Goal: Check status: Check status

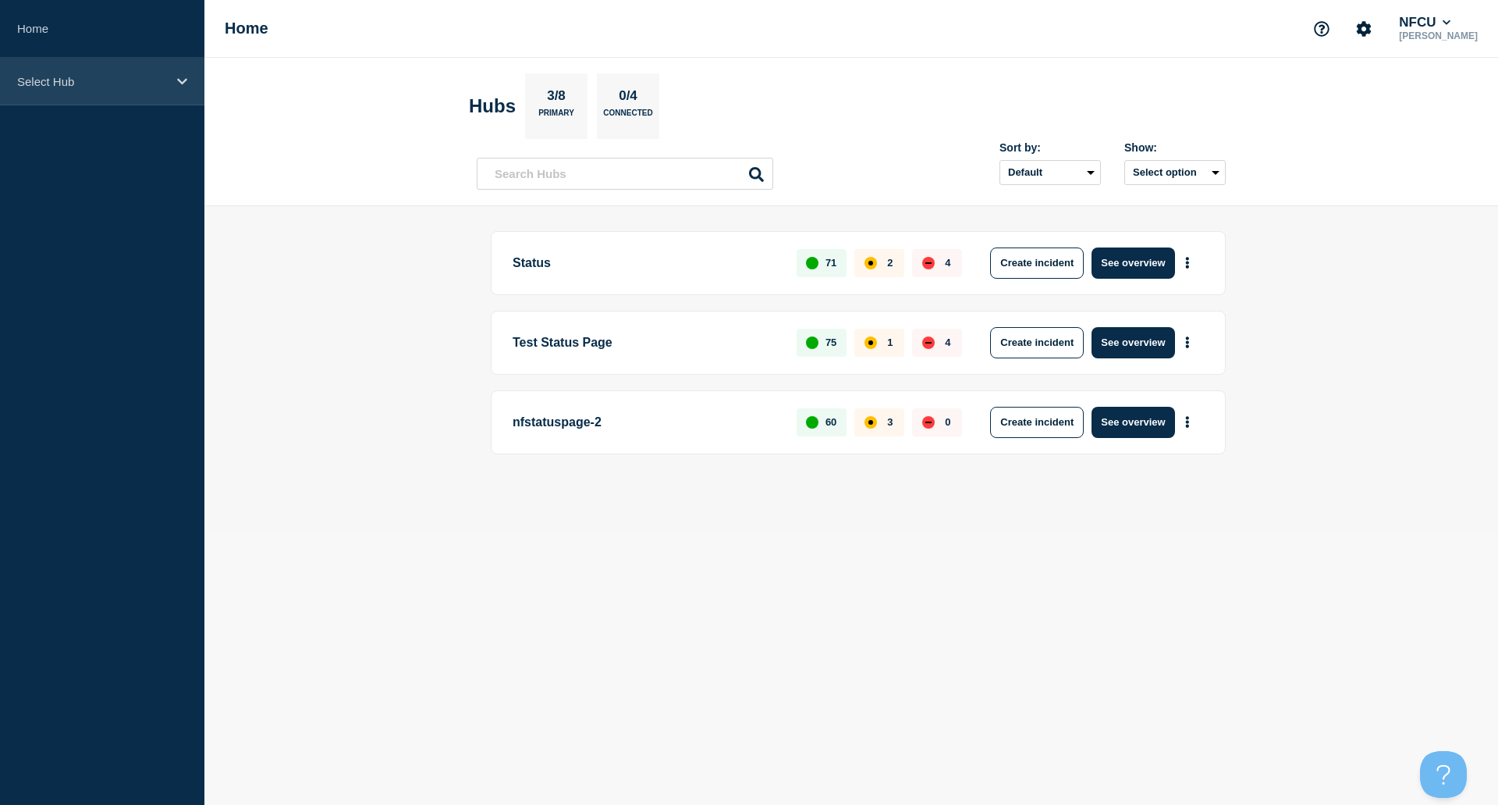
click at [121, 75] on p "Select Hub" at bounding box center [92, 81] width 150 height 13
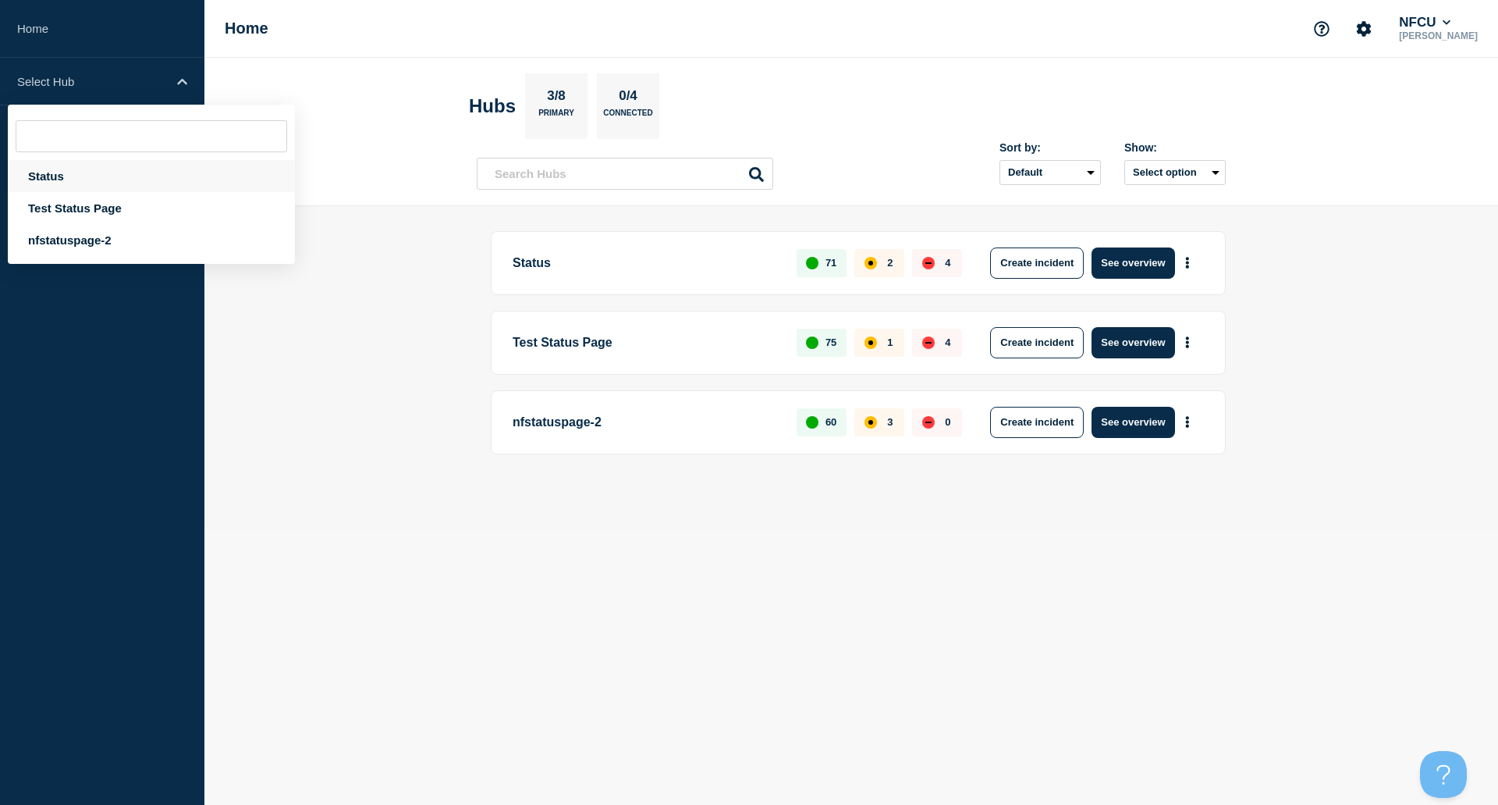
click at [62, 176] on div "Status" at bounding box center [151, 176] width 287 height 32
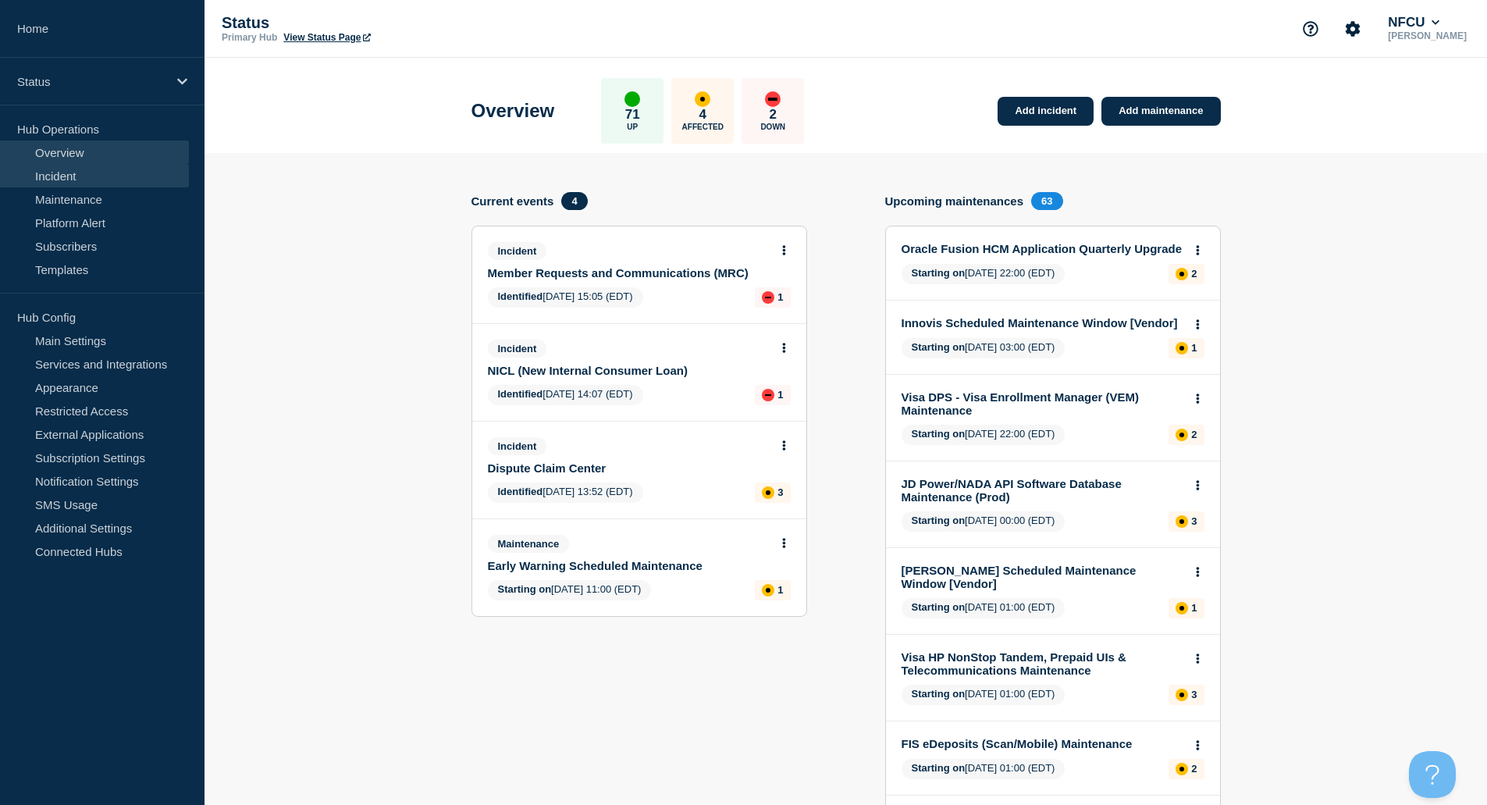
click at [55, 180] on link "Incident" at bounding box center [94, 175] width 189 height 23
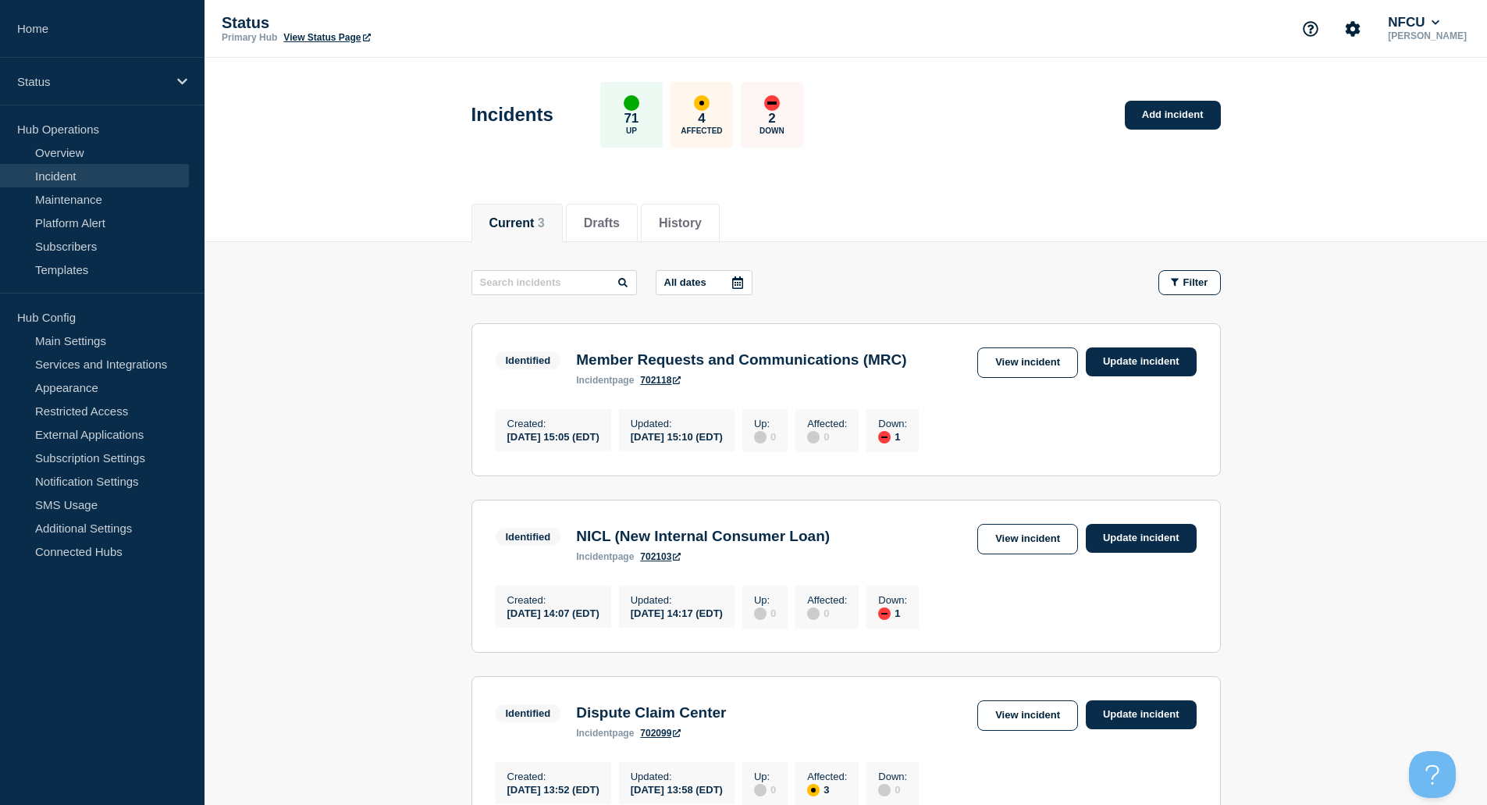
click at [369, 255] on main "All dates Filter Identified 1 Down Member Requests and Communications (MRC) Cre…" at bounding box center [845, 547] width 1282 height 610
